Goal: Check status: Check status

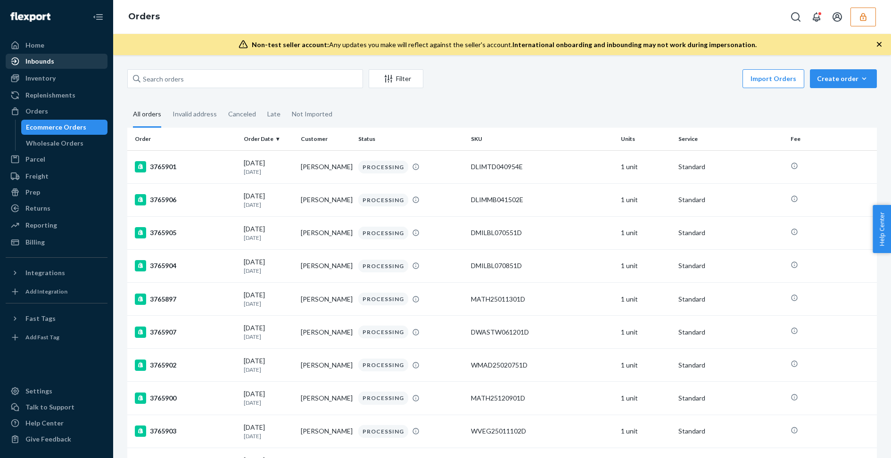
click at [64, 66] on div "Inbounds" at bounding box center [57, 61] width 100 height 13
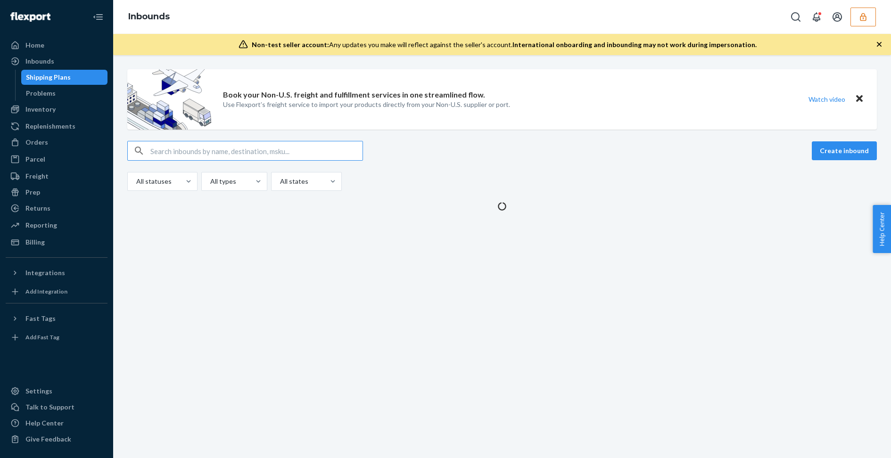
type input "9914136"
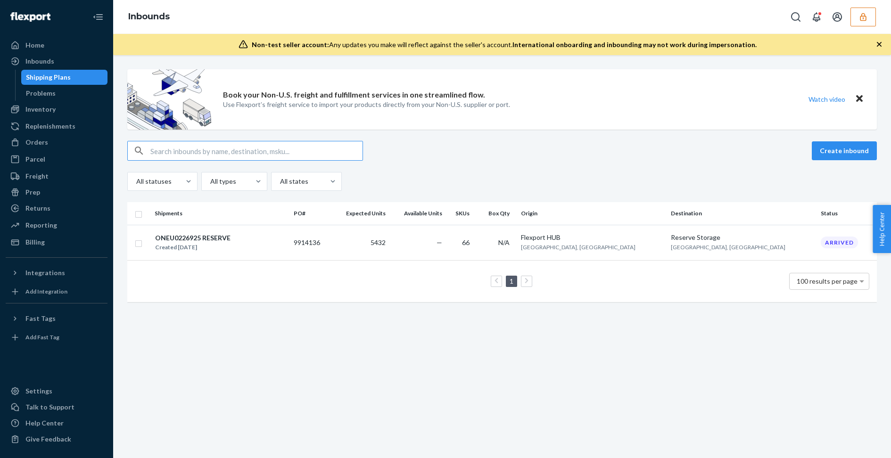
click at [193, 153] on input "text" at bounding box center [256, 150] width 212 height 19
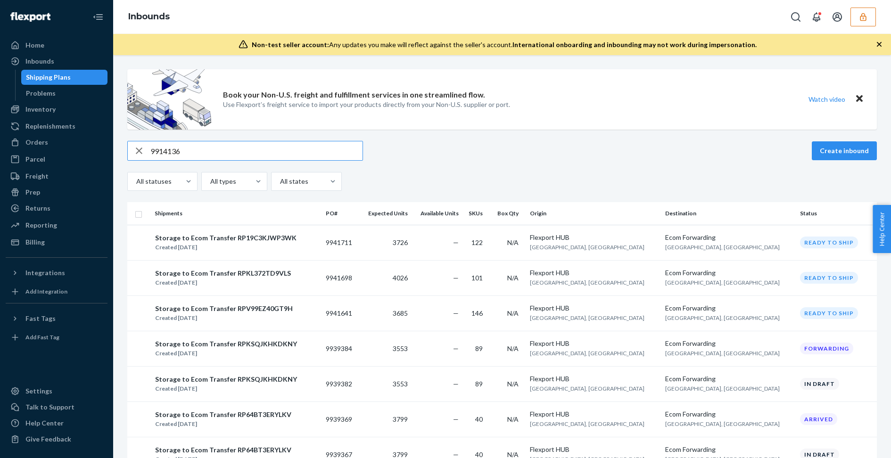
click at [295, 157] on input "9914136" at bounding box center [256, 150] width 212 height 19
click at [47, 59] on div "Inbounds" at bounding box center [39, 61] width 29 height 9
click at [858, 17] on button "button" at bounding box center [863, 17] width 25 height 19
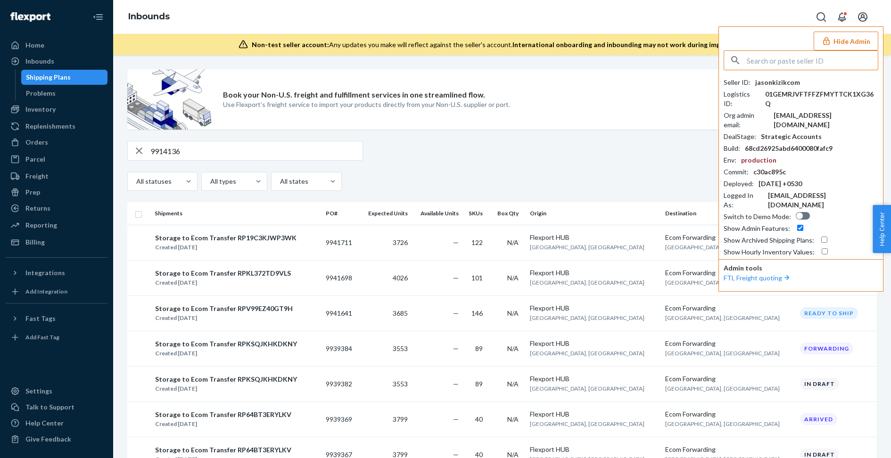
click at [858, 17] on icon "Open account menu" at bounding box center [862, 16] width 9 height 9
click at [283, 166] on div "9914136 Create inbound All statuses All types All states" at bounding box center [502, 166] width 750 height 50
click at [278, 156] on input "9914136" at bounding box center [256, 150] width 212 height 19
paste input "9914136"
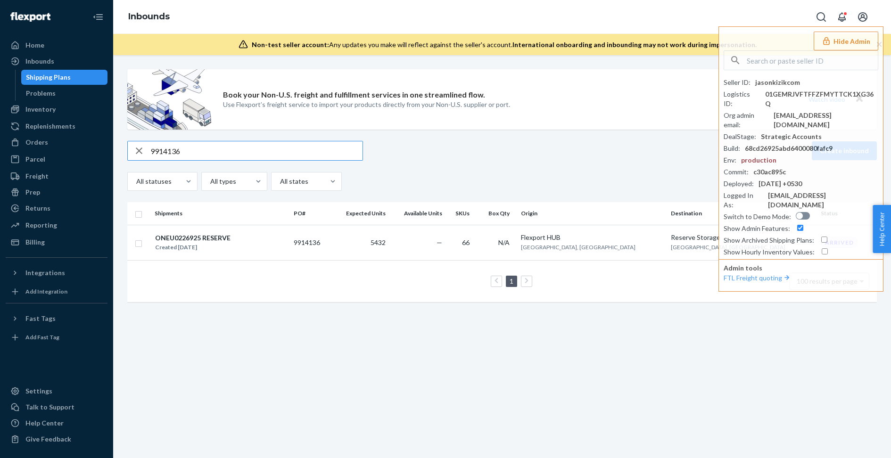
type input "9914136"
click at [390, 244] on td "5432" at bounding box center [361, 242] width 58 height 35
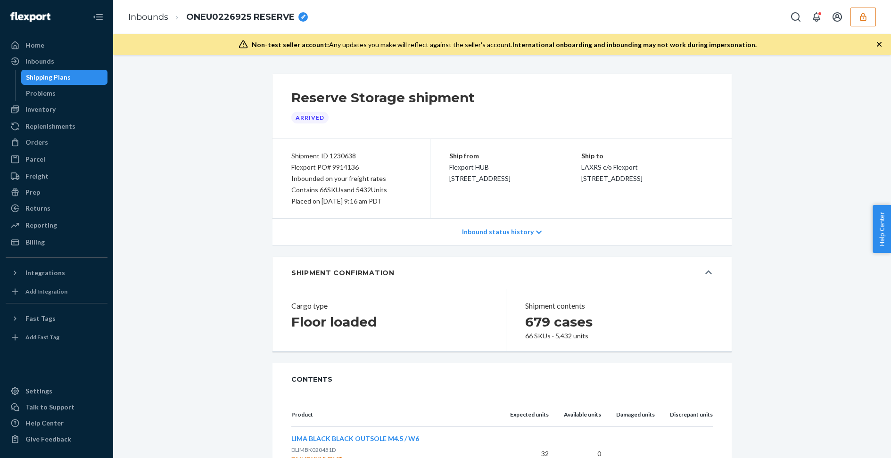
click at [857, 17] on button "button" at bounding box center [863, 17] width 25 height 19
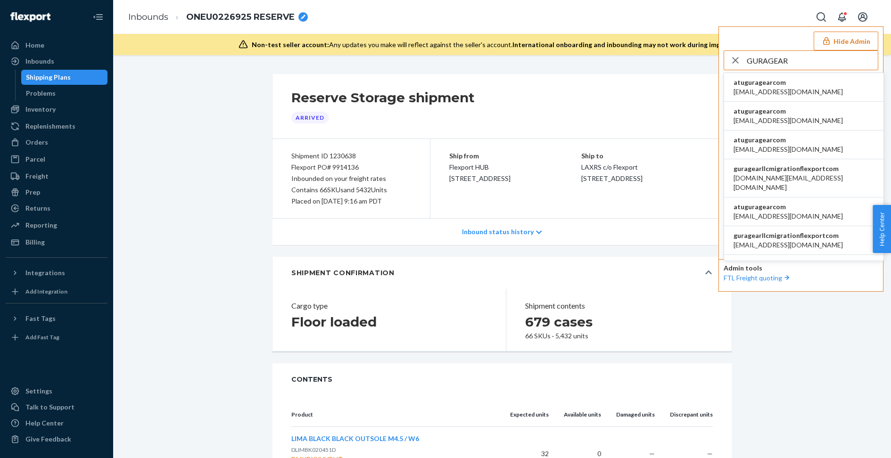
type input "GURAGEAR"
click at [831, 86] on li "atuguragearcom a.tu@guragear.com" at bounding box center [803, 87] width 159 height 29
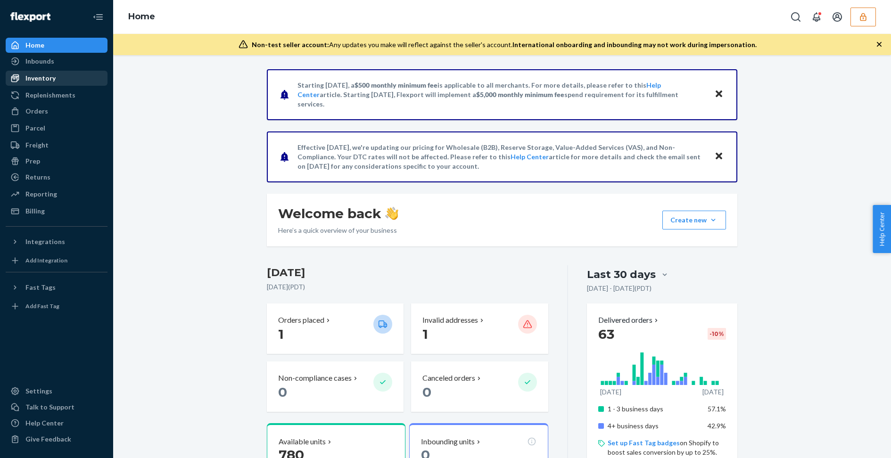
click at [59, 79] on div "Inventory" at bounding box center [57, 78] width 100 height 13
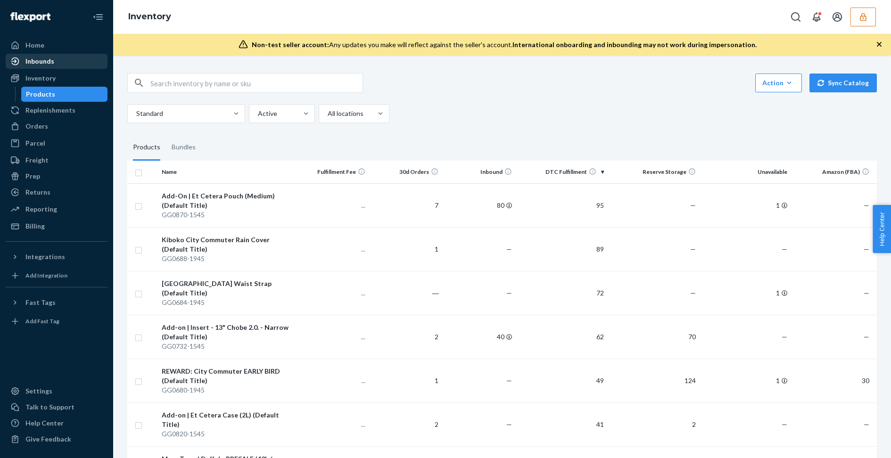
click at [62, 56] on div "Inbounds" at bounding box center [57, 61] width 100 height 13
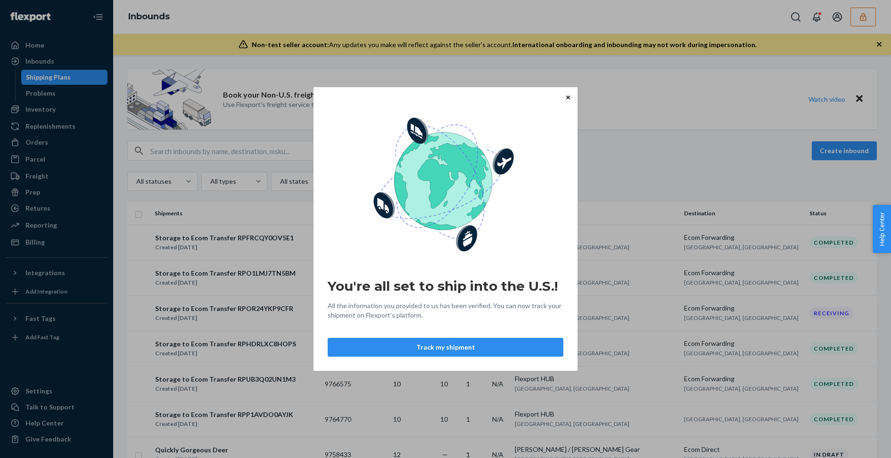
click at [567, 99] on icon "Close" at bounding box center [568, 97] width 4 height 6
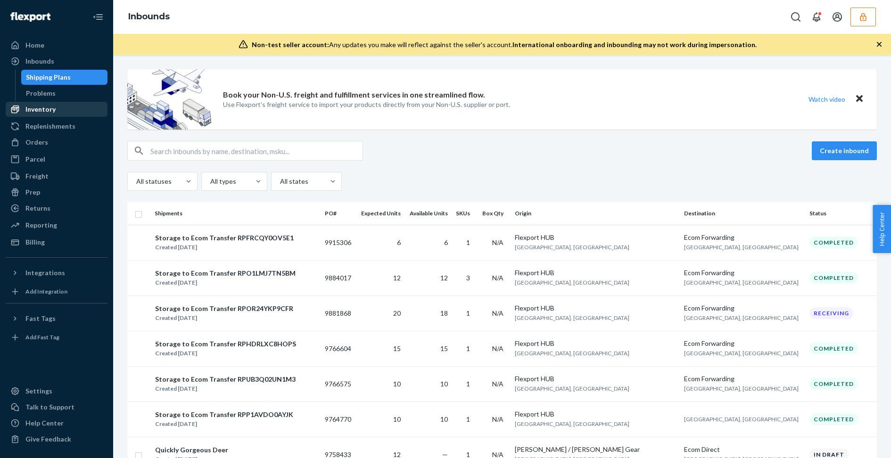
click at [46, 113] on div "Inventory" at bounding box center [40, 109] width 30 height 9
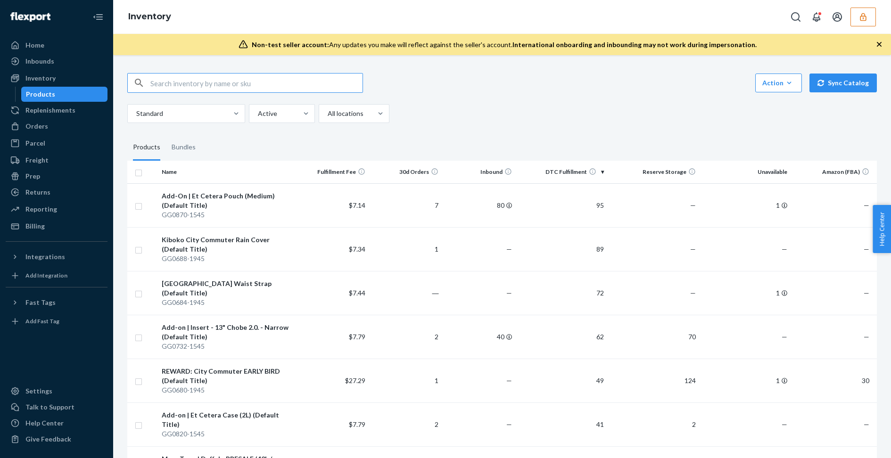
click at [239, 83] on input "text" at bounding box center [256, 83] width 212 height 19
type input "GG0689-1545"
click at [73, 65] on div "Inbounds" at bounding box center [57, 61] width 100 height 13
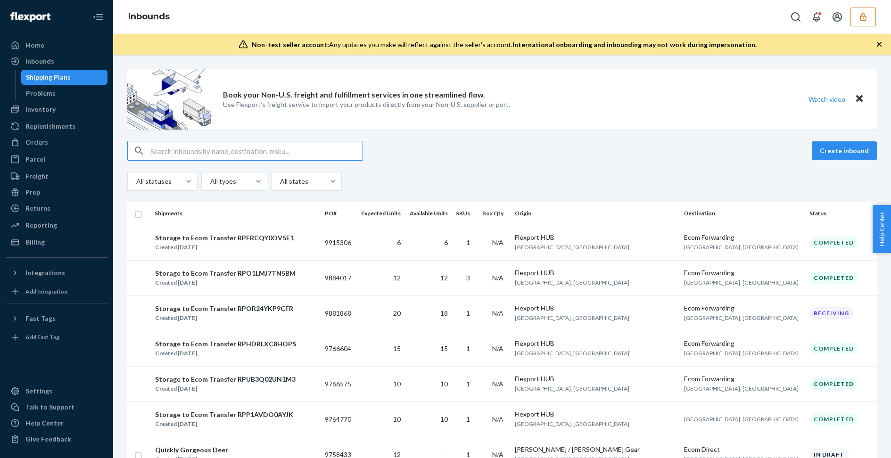
click at [206, 153] on input "text" at bounding box center [256, 150] width 212 height 19
type input "GG0689-1545"
click at [206, 153] on input "text" at bounding box center [256, 150] width 212 height 19
click at [203, 150] on input "text" at bounding box center [256, 150] width 212 height 19
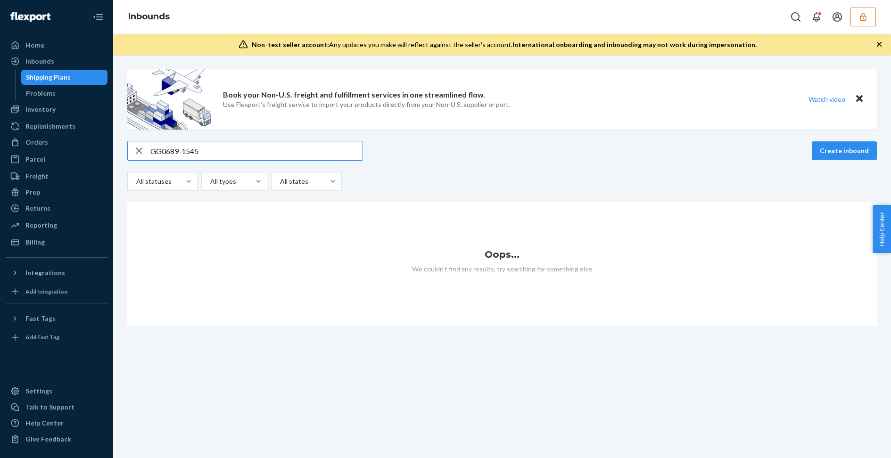
type input "GG0689-1545"
click at [862, 17] on icon "button" at bounding box center [863, 16] width 9 height 9
